Goal: Task Accomplishment & Management: Manage account settings

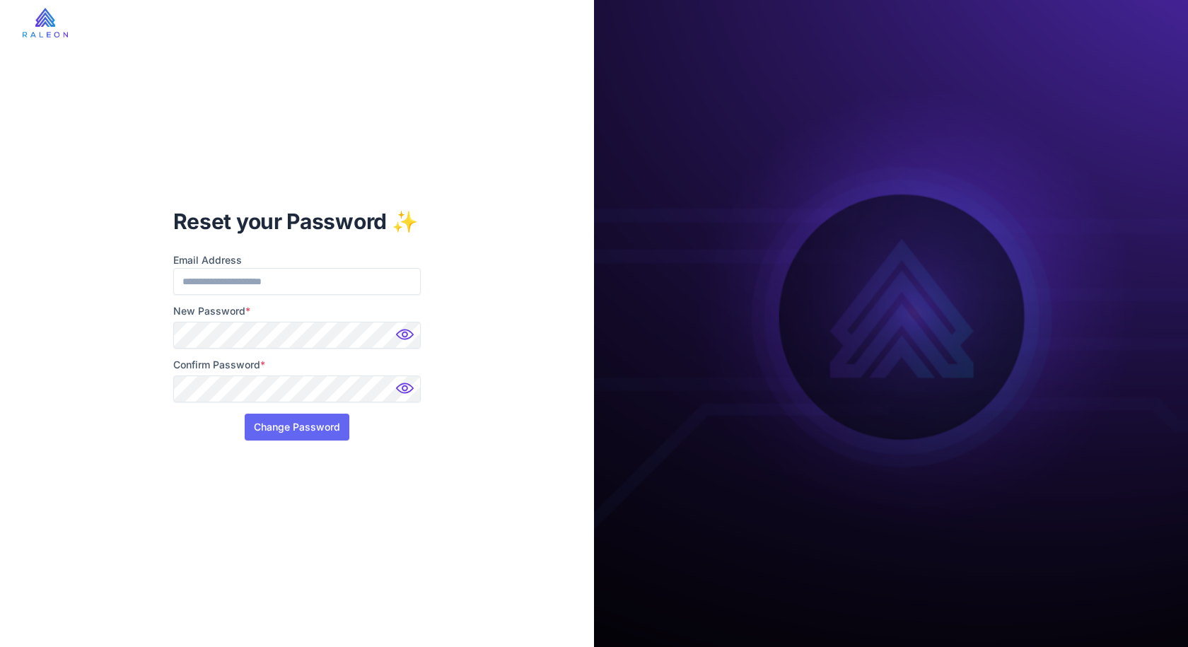
click at [301, 441] on div "Reset your Password ✨ Email Address New Password * Confirm Password * Change Pa…" at bounding box center [297, 324] width 271 height 279
click at [310, 434] on button "Change Password" at bounding box center [297, 427] width 105 height 27
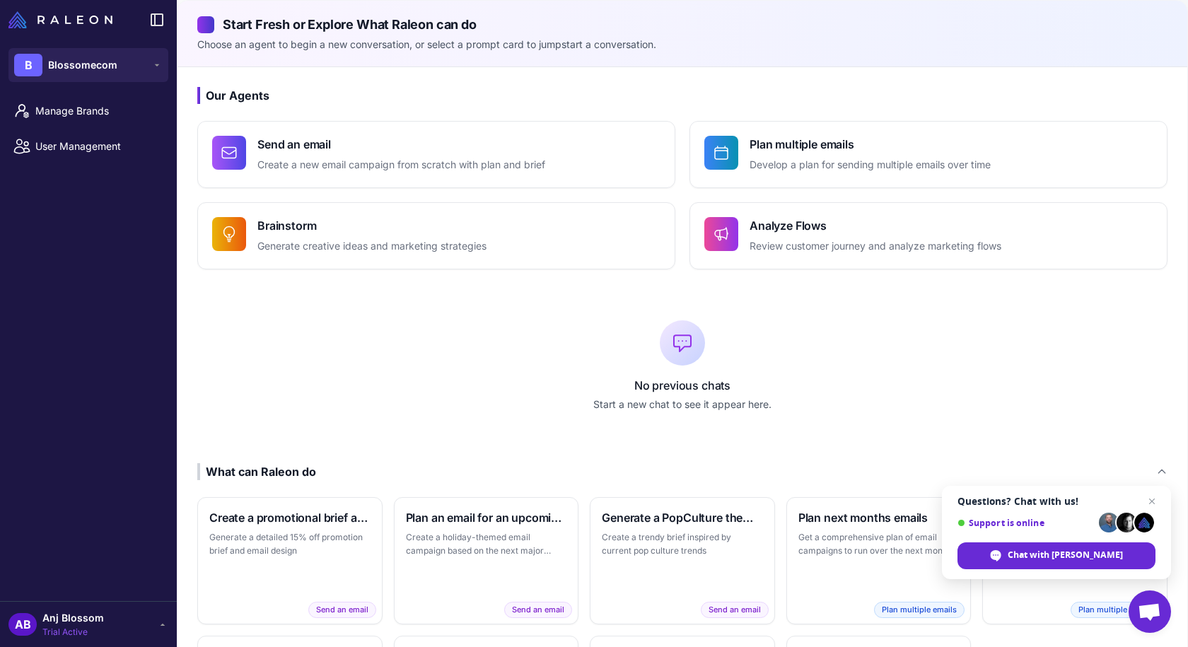
scroll to position [153, 0]
